Goal: Information Seeking & Learning: Find specific fact

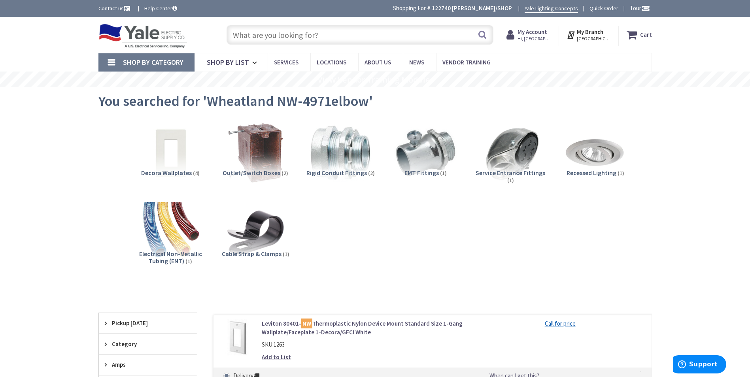
click at [312, 34] on input "text" at bounding box center [360, 35] width 267 height 20
paste input "3/4 EMT"
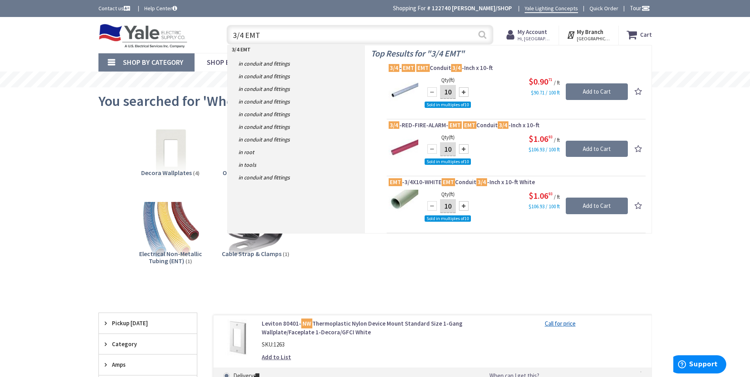
type input "3/4 EMT"
click at [484, 36] on button "Search" at bounding box center [482, 35] width 10 height 18
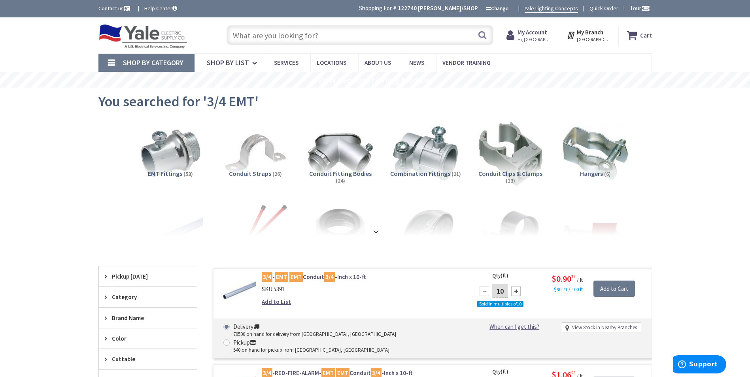
click at [322, 41] on input "text" at bounding box center [360, 35] width 267 height 20
paste input "3/4 EMT Hanger"
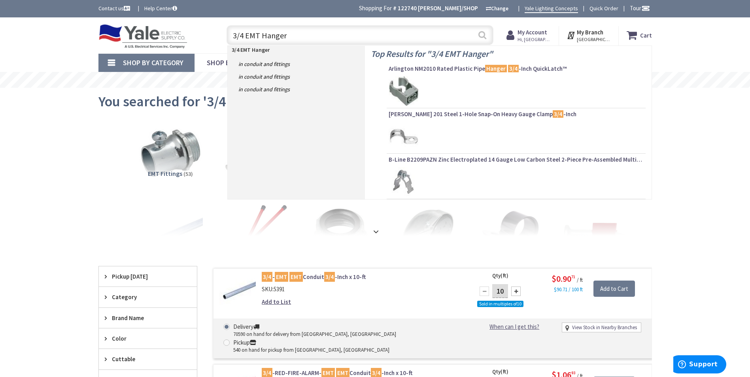
type input "3/4 EMT Hanger"
click at [480, 35] on button "Search" at bounding box center [482, 35] width 10 height 18
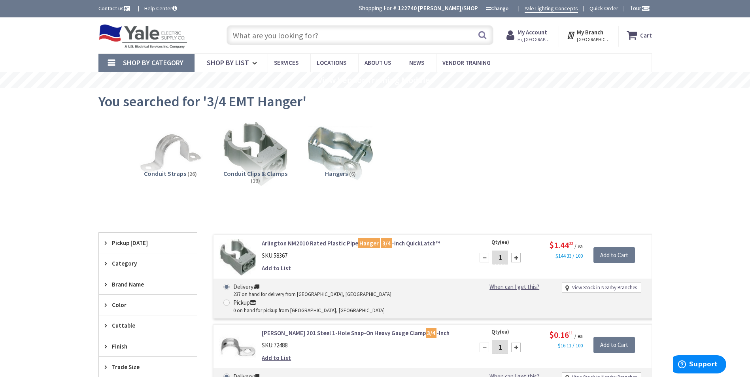
click at [348, 36] on input "text" at bounding box center [360, 35] width 267 height 20
paste input "Minnerallac 600"
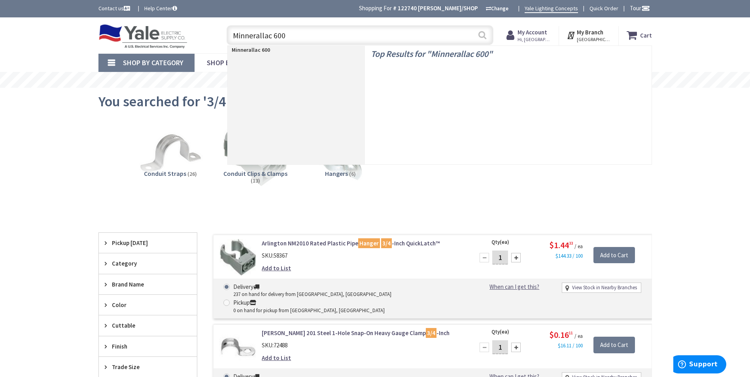
type input "Minnerallac 600"
click at [480, 36] on button "Search" at bounding box center [482, 35] width 10 height 18
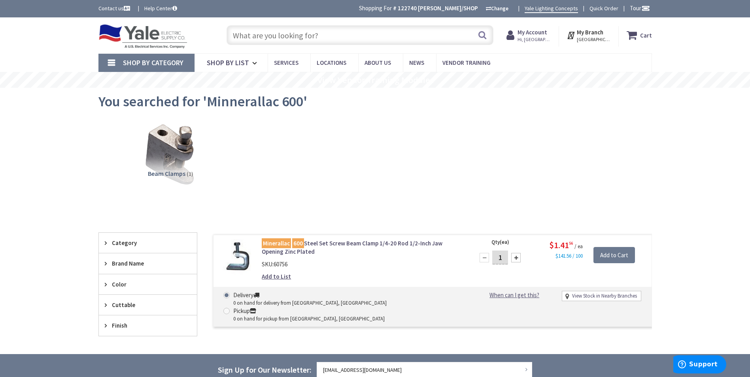
click at [265, 36] on input "text" at bounding box center [360, 35] width 267 height 20
paste input "1/4x20x3/8"
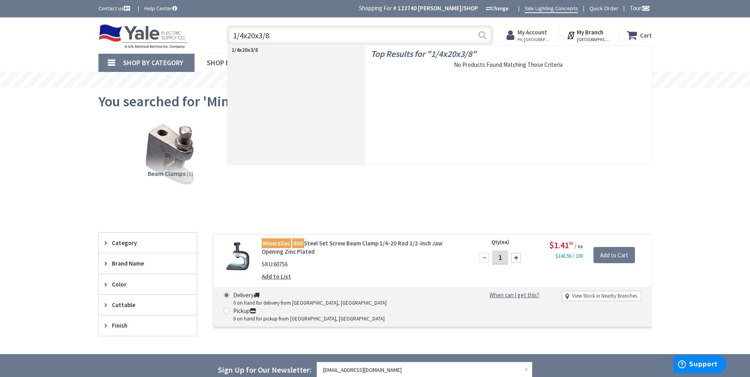
type input "1/4x20x3/8"
click at [484, 37] on button "Search" at bounding box center [482, 35] width 10 height 18
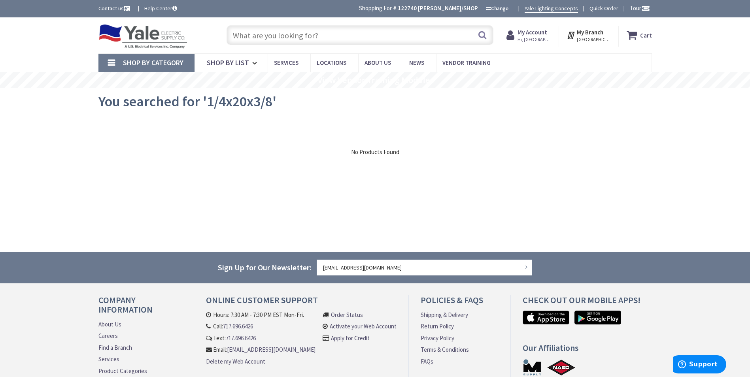
click at [311, 37] on input "text" at bounding box center [360, 35] width 267 height 20
paste input "10 THHN"
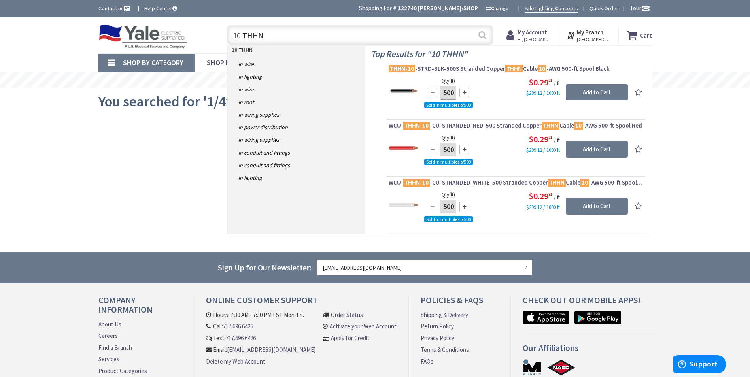
type input "10 THHN"
click at [484, 36] on button "Search" at bounding box center [482, 35] width 10 height 18
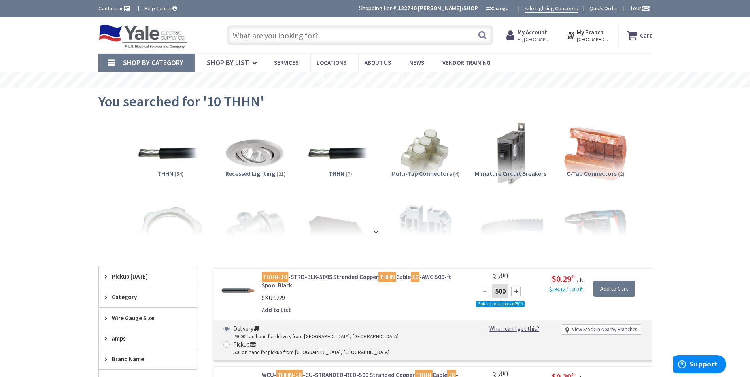
click at [287, 34] on input "text" at bounding box center [360, 35] width 267 height 20
paste input "IDEAL 30-341"
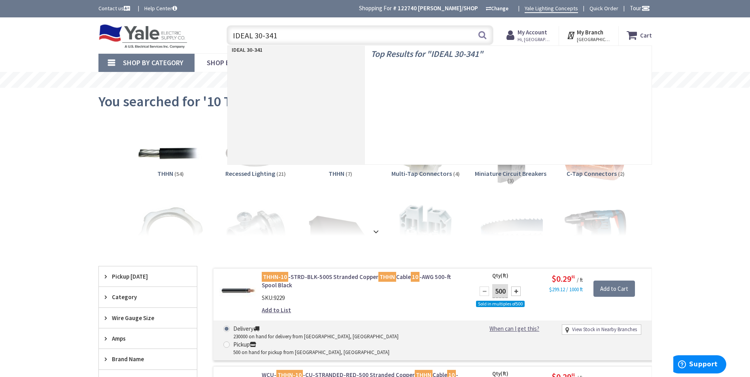
type input "IDEAL 30-341"
click at [482, 39] on button "Search" at bounding box center [482, 35] width 10 height 18
